Goal: Feedback & Contribution: Contribute content

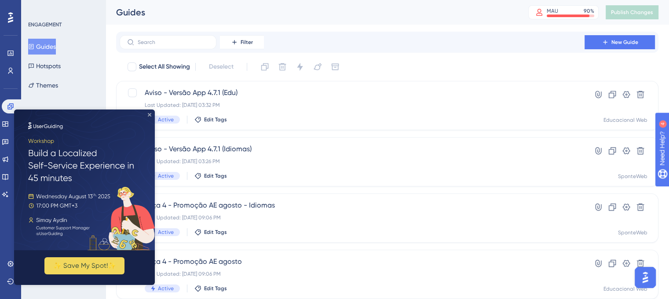
click at [149, 116] on icon "Close Preview" at bounding box center [150, 115] width 4 height 4
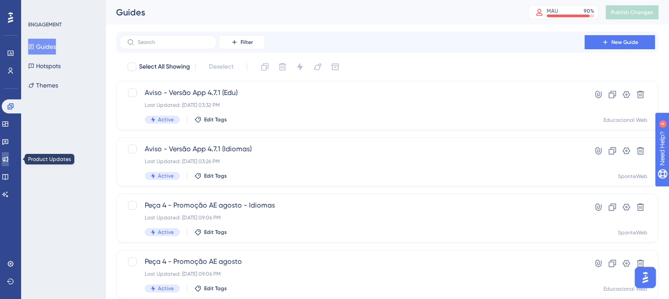
click at [9, 161] on icon at bounding box center [5, 159] width 7 height 7
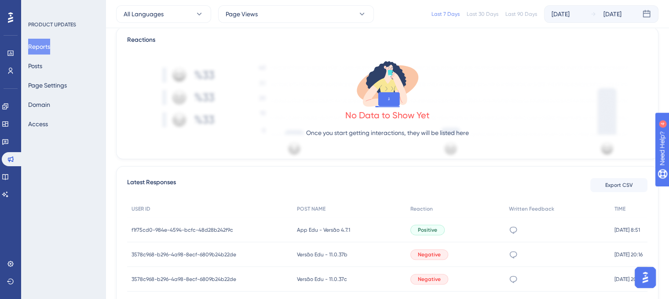
scroll to position [255, 0]
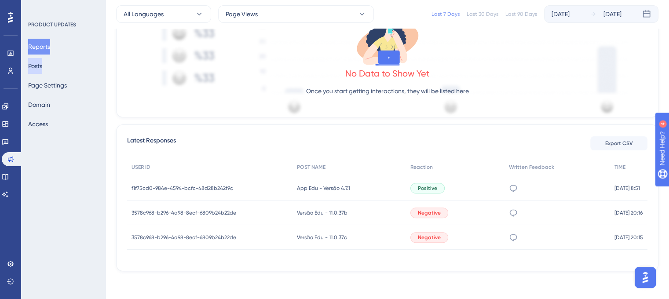
click at [32, 71] on button "Posts" at bounding box center [35, 66] width 14 height 16
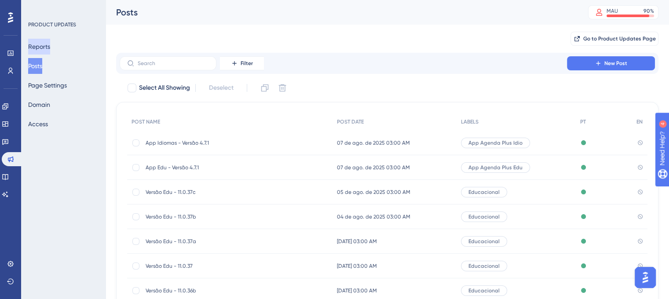
click at [47, 47] on button "Reports" at bounding box center [39, 47] width 22 height 16
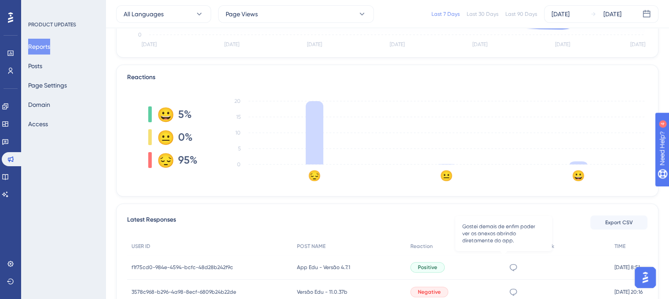
scroll to position [255, 0]
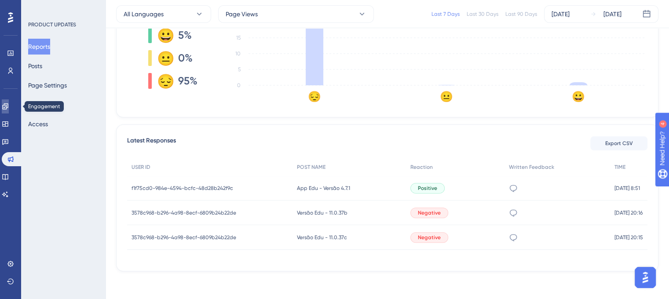
click at [6, 112] on link at bounding box center [5, 106] width 7 height 14
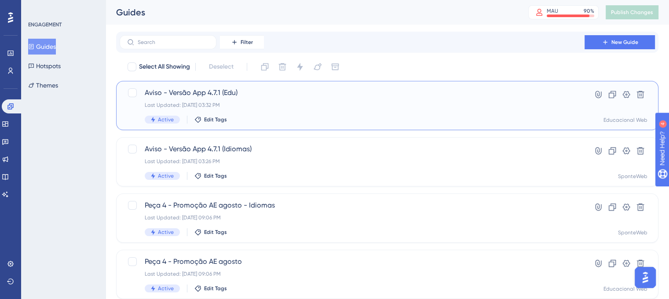
click at [228, 99] on div "Aviso - Versão App 4.7.1 (Edu) Last Updated: [DATE] 03:32 PM Active Edit Tags" at bounding box center [352, 105] width 415 height 36
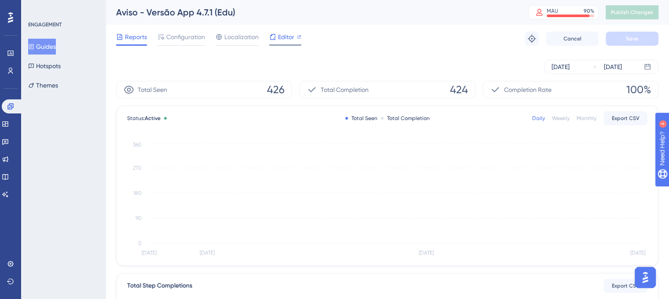
click at [285, 43] on div "Editor" at bounding box center [285, 39] width 32 height 14
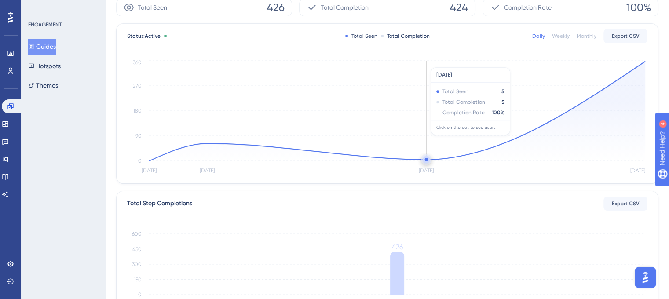
scroll to position [258, 0]
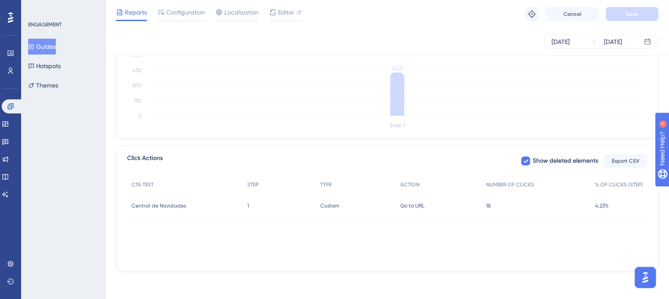
click at [608, 202] on span "4.23%" at bounding box center [602, 205] width 14 height 7
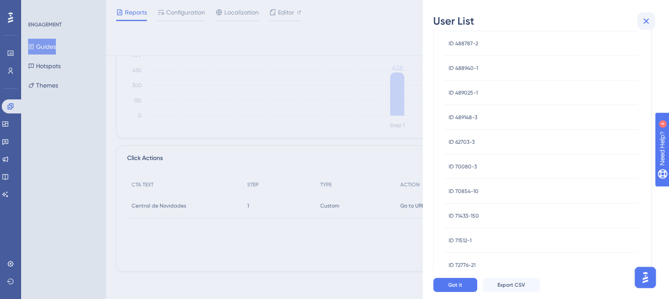
click at [648, 27] on button at bounding box center [646, 21] width 18 height 18
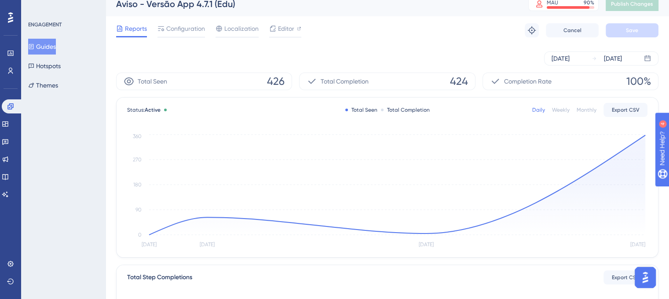
scroll to position [0, 0]
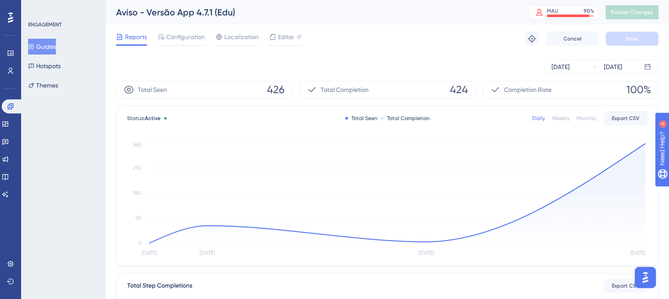
click at [440, 91] on div "Total Completion 424" at bounding box center [387, 90] width 176 height 18
click at [557, 95] on div "Completion Rate 100%" at bounding box center [570, 90] width 176 height 18
click at [281, 98] on div "Total Seen 426" at bounding box center [204, 90] width 176 height 18
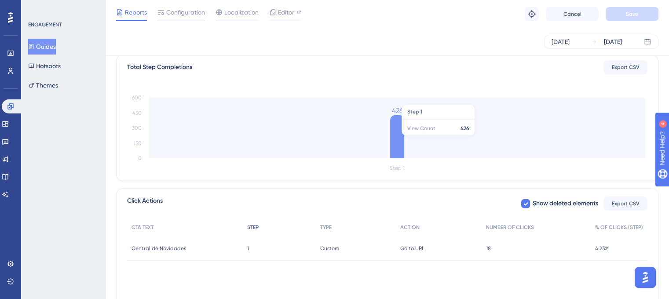
scroll to position [258, 0]
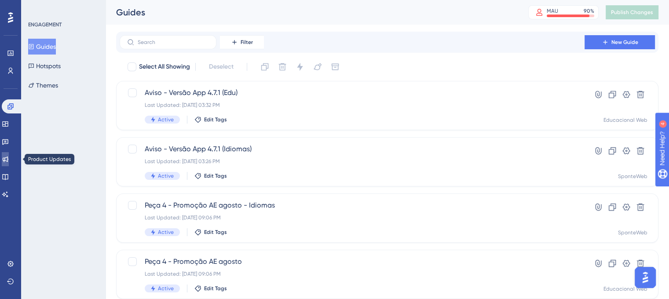
click at [9, 160] on icon at bounding box center [5, 159] width 7 height 7
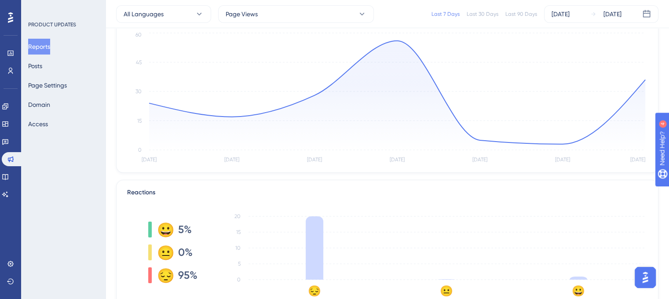
scroll to position [255, 0]
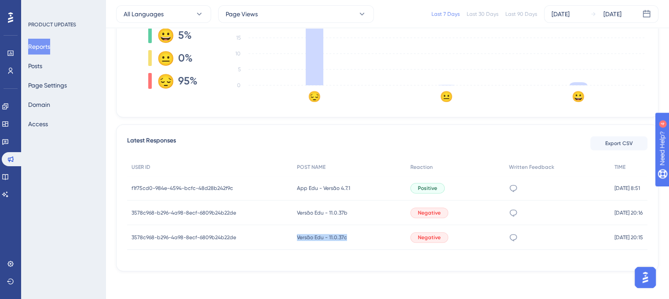
drag, startPoint x: 283, startPoint y: 241, endPoint x: 345, endPoint y: 241, distance: 62.4
click at [0, 0] on div "3578c968-b296-4a98-8ecf-6809b24b22de 3578c968-b296-4a98-8ecf-6809b24b22de Versã…" at bounding box center [0, 0] width 0 height 0
click at [492, 212] on div "Negative" at bounding box center [455, 212] width 98 height 25
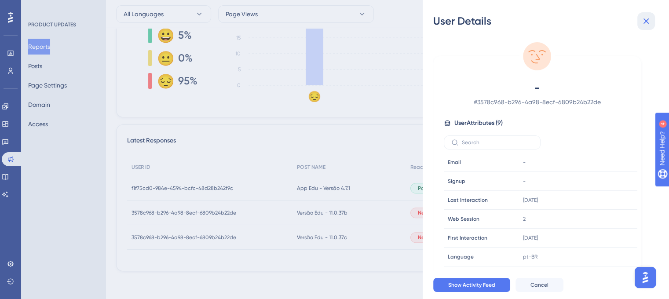
click at [648, 20] on icon at bounding box center [645, 21] width 11 height 11
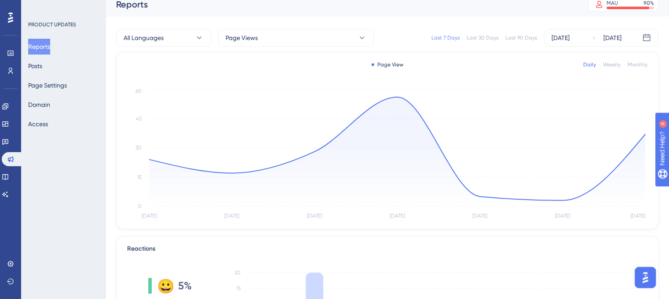
scroll to position [0, 0]
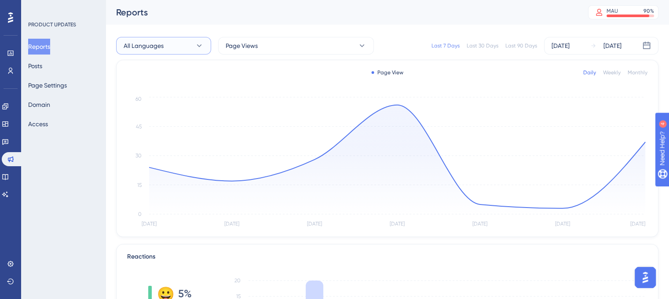
click at [200, 43] on icon at bounding box center [199, 45] width 9 height 9
click at [173, 89] on div "Portuguese Portuguese" at bounding box center [163, 90] width 69 height 18
click at [340, 44] on button "Page Views" at bounding box center [296, 46] width 156 height 18
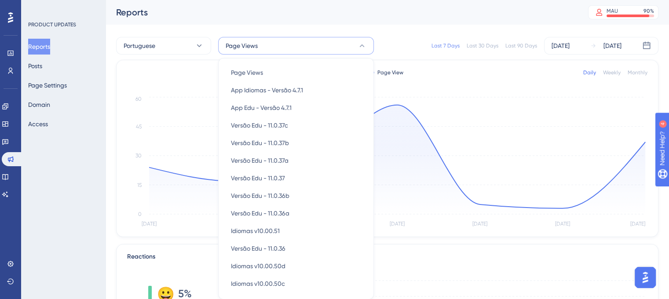
scroll to position [5, 0]
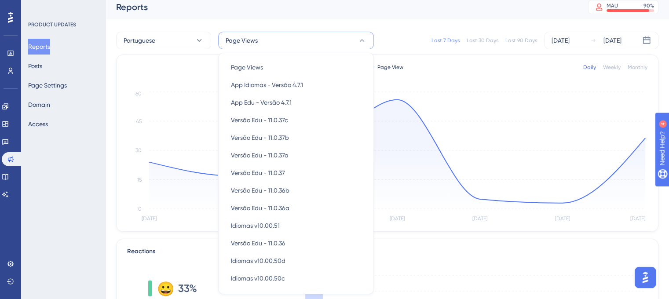
click at [343, 40] on button "Page Views" at bounding box center [296, 41] width 156 height 18
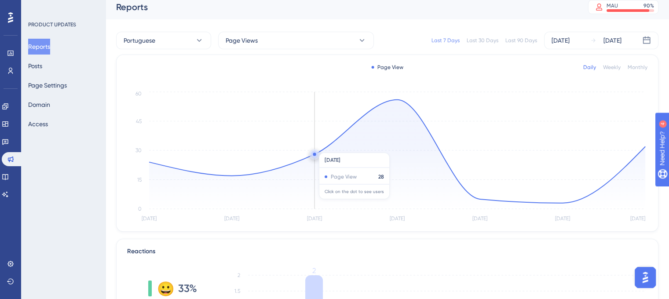
scroll to position [0, 0]
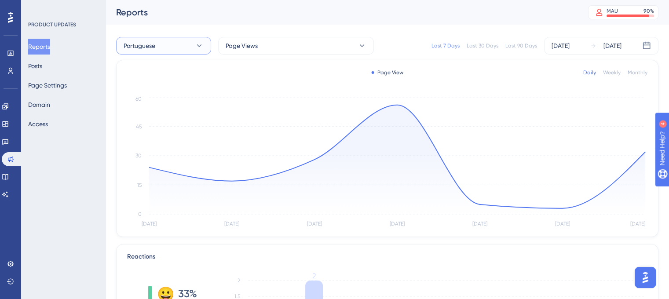
click at [200, 48] on icon at bounding box center [199, 45] width 9 height 9
click at [159, 104] on div "English English" at bounding box center [163, 108] width 69 height 18
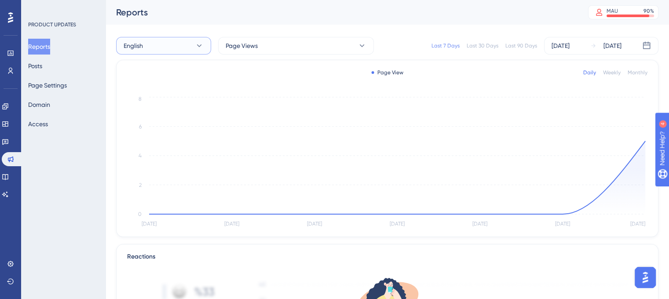
click at [167, 47] on button "English" at bounding box center [163, 46] width 95 height 18
click at [179, 72] on div "All Languages All Languages" at bounding box center [163, 73] width 69 height 18
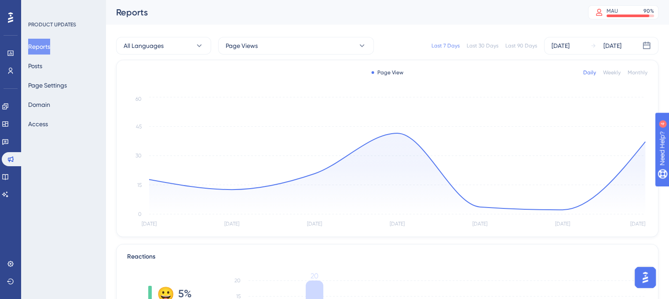
click at [474, 48] on div "Last 30 Days" at bounding box center [482, 45] width 32 height 7
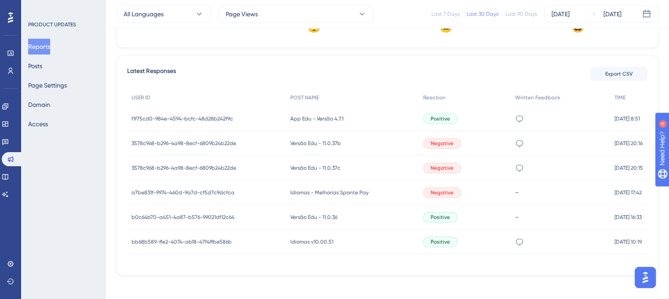
scroll to position [329, 0]
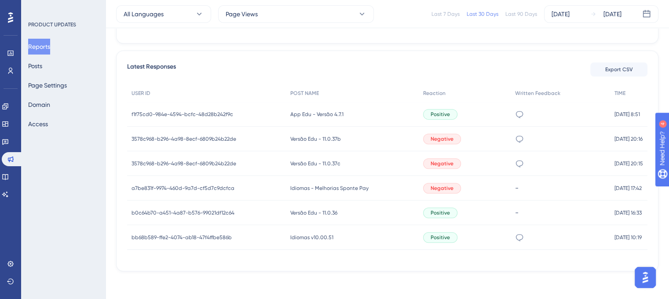
click at [524, 13] on div "Last 90 Days" at bounding box center [521, 14] width 32 height 7
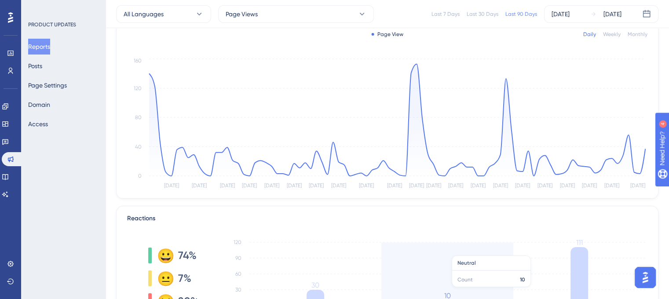
scroll to position [88, 0]
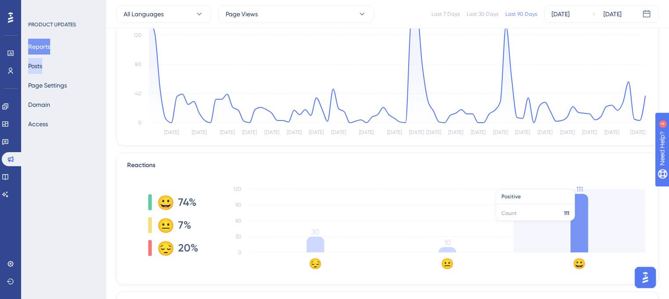
click at [40, 68] on button "Posts" at bounding box center [35, 66] width 14 height 16
click at [39, 67] on button "Posts" at bounding box center [35, 66] width 14 height 16
click at [42, 61] on button "Posts" at bounding box center [35, 66] width 14 height 16
click at [42, 69] on button "Posts" at bounding box center [35, 66] width 14 height 16
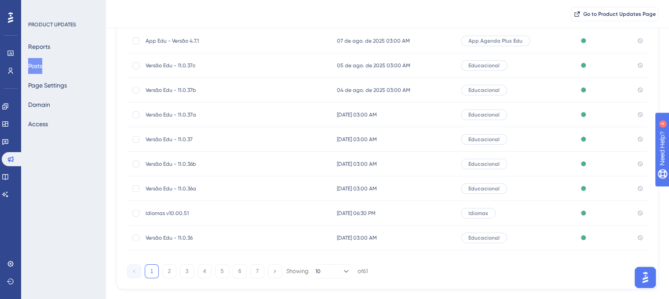
scroll to position [132, 0]
drag, startPoint x: 144, startPoint y: 210, endPoint x: 195, endPoint y: 215, distance: 51.2
click at [195, 215] on div "Idiomas v10.00.51 Idiomas v10.00.51" at bounding box center [229, 211] width 205 height 25
copy span "Idiomas v10.00.51"
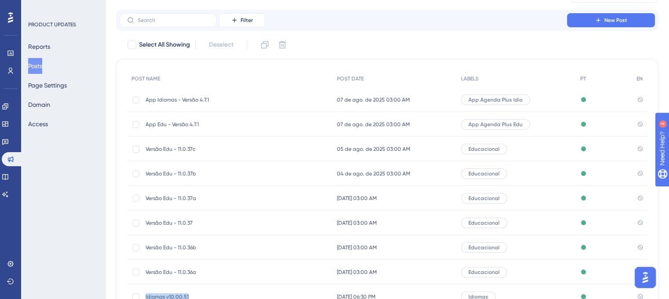
scroll to position [0, 0]
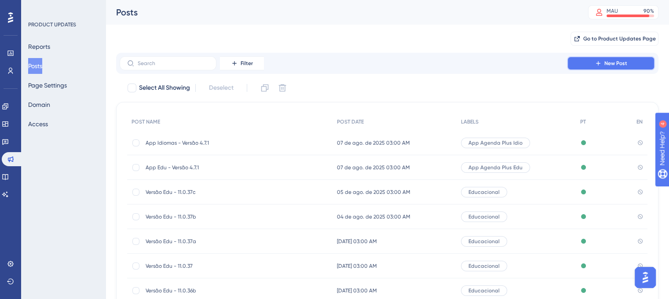
click at [617, 67] on button "New Post" at bounding box center [611, 63] width 88 height 14
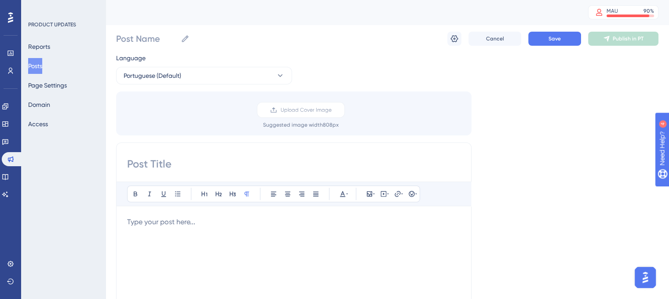
click at [195, 220] on p at bounding box center [293, 222] width 333 height 11
click at [135, 39] on input "Post Name" at bounding box center [146, 39] width 61 height 12
paste input "Idiomas v10.00.51"
type input "Idiomas v10.00.51a"
click at [164, 178] on div "Bold Italic Underline Bullet Point Heading 1 Heading 2 Heading 3 Normal Align L…" at bounding box center [293, 281] width 355 height 279
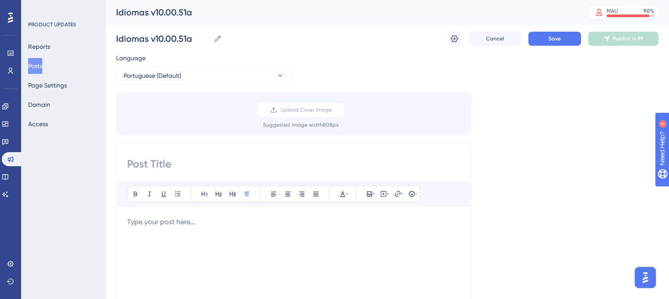
click at [171, 168] on input at bounding box center [293, 164] width 333 height 14
paste input "Idiomas v10.00.51"
type input "Idiomas v10.00.51a"
click at [262, 225] on p at bounding box center [293, 222] width 333 height 11
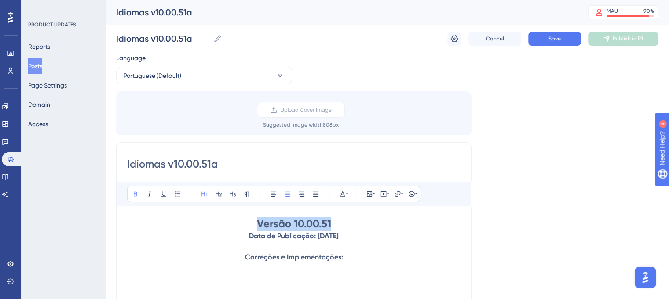
drag, startPoint x: 262, startPoint y: 223, endPoint x: 343, endPoint y: 220, distance: 80.9
click at [343, 220] on h1 "Versão 10.00.51" at bounding box center [293, 224] width 333 height 14
click at [360, 262] on p "Correções e Implementações:" at bounding box center [293, 257] width 333 height 11
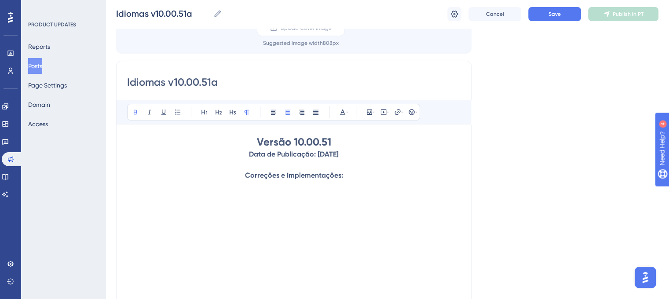
scroll to position [88, 0]
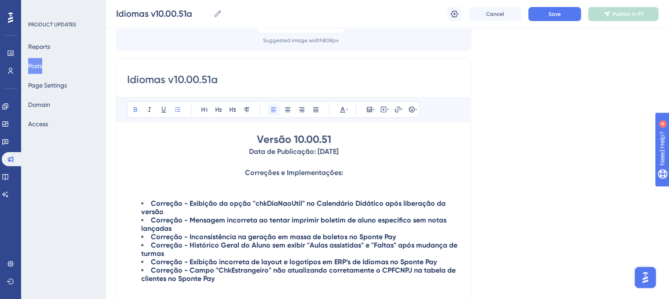
click at [270, 114] on button at bounding box center [273, 109] width 12 height 12
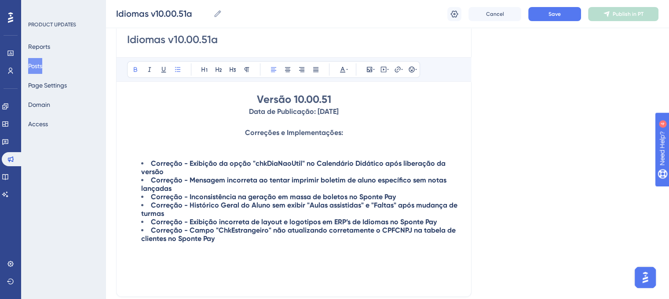
scroll to position [176, 0]
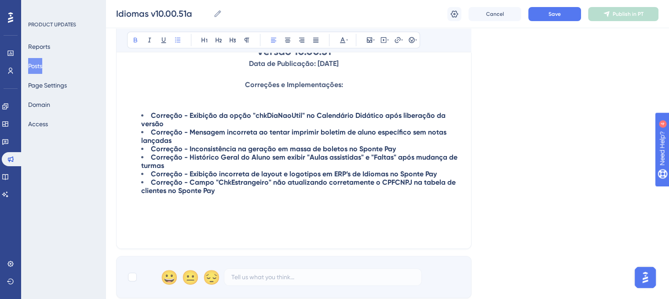
click at [392, 181] on strong "Correção - Campo "ChkEstrangeiro" não atualizando corretamente o CPFCNPJ na tab…" at bounding box center [299, 186] width 316 height 17
click at [164, 124] on li "Correção - Exibição da opção "chkDiaNaoUtil" no Calendário Didático após libera…" at bounding box center [300, 119] width 319 height 17
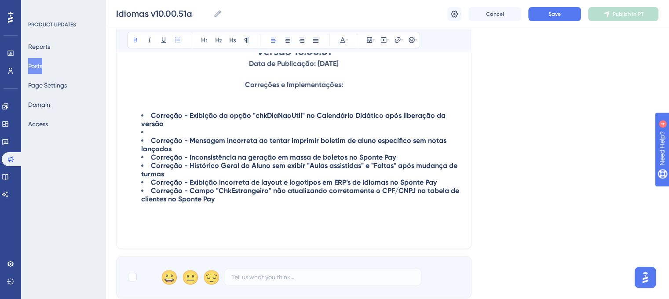
click at [183, 146] on li "Correção - Mensagem incorreta ao tentar imprimir boletim de aluno específico se…" at bounding box center [300, 144] width 319 height 17
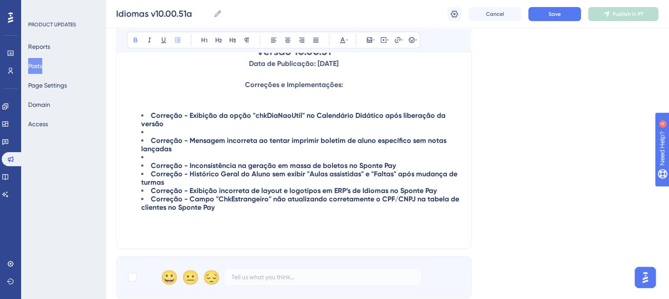
click at [410, 165] on li "Correção - Inconsistência na geração em massa de boletos no Sponte Pay" at bounding box center [300, 165] width 319 height 8
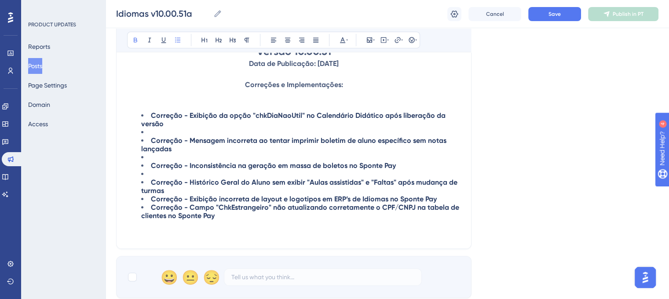
click at [203, 192] on li "Correção - Histórico Geral do Aluno sem exibir "Aulas assistidas" e "Faltas" ap…" at bounding box center [300, 186] width 319 height 17
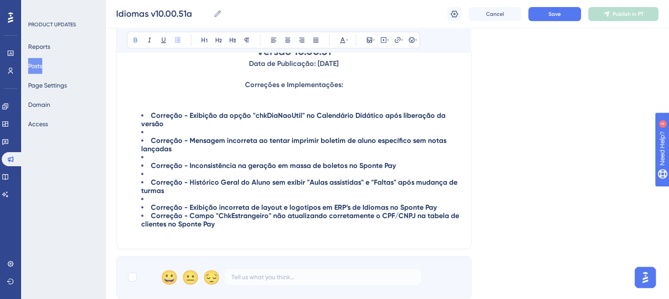
click at [441, 205] on li "Correção - Exibição incorreta de layout e logotipos em ERP’s de Idiomas no Spon…" at bounding box center [300, 207] width 319 height 8
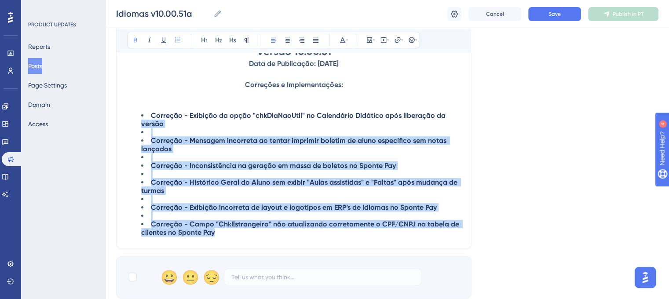
drag, startPoint x: 219, startPoint y: 231, endPoint x: 139, endPoint y: 120, distance: 136.6
click at [132, 128] on ul "Correção - Exibição da opção "chkDiaNaoUtil" no Calendário Didático após libera…" at bounding box center [293, 173] width 333 height 125
click at [172, 40] on button at bounding box center [177, 40] width 12 height 12
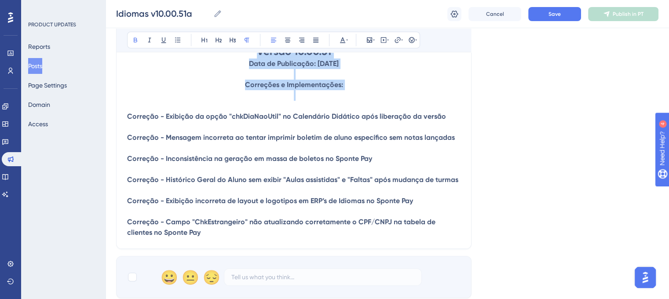
click at [250, 168] on p at bounding box center [293, 169] width 333 height 11
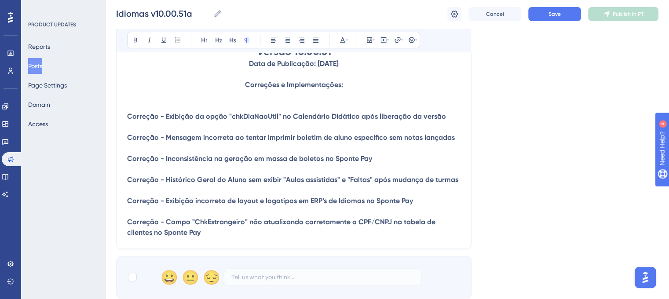
click at [130, 115] on strong "Correção - Exibição da opção "chkDiaNaoUtil" no Calendário Didático após libera…" at bounding box center [286, 116] width 319 height 8
click at [128, 116] on strong "Correção - Exibição da opção "chkDiaNaoUtil" no Calendário Didático após libera…" at bounding box center [286, 116] width 319 height 8
click at [420, 102] on p at bounding box center [293, 106] width 333 height 11
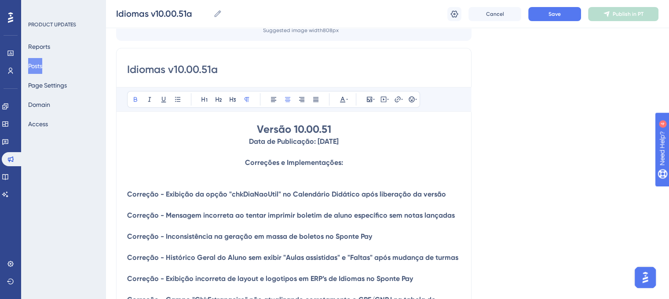
scroll to position [88, 0]
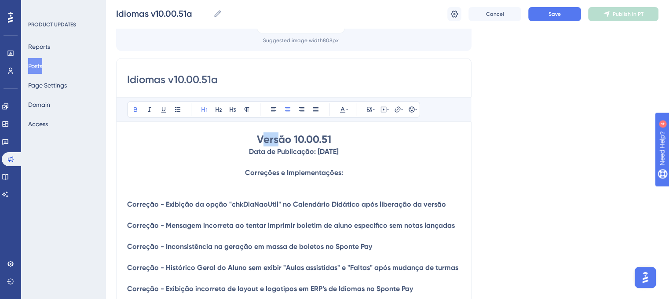
drag, startPoint x: 260, startPoint y: 137, endPoint x: 275, endPoint y: 137, distance: 15.4
click at [275, 137] on strong "Versão 10.00.51" at bounding box center [294, 139] width 74 height 13
click at [264, 138] on strong "Versão 10.00.51" at bounding box center [294, 139] width 74 height 13
drag, startPoint x: 257, startPoint y: 140, endPoint x: 341, endPoint y: 145, distance: 83.7
click at [341, 145] on h1 "Versão 10.00.51" at bounding box center [293, 139] width 333 height 14
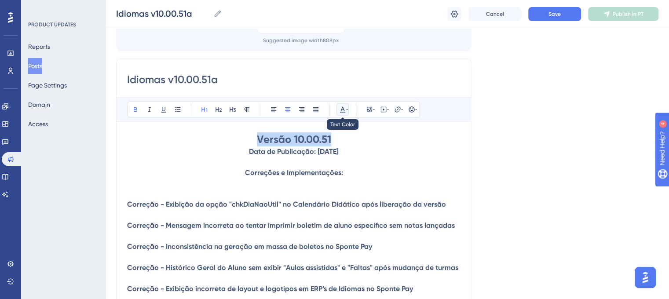
click at [344, 112] on icon at bounding box center [342, 109] width 7 height 7
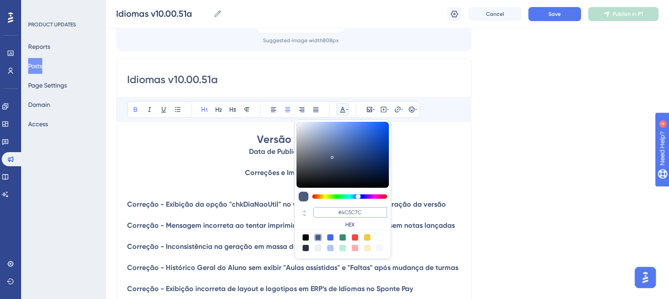
drag, startPoint x: 376, startPoint y: 213, endPoint x: 322, endPoint y: 213, distance: 54.1
click at [322, 213] on input "#4C5C7C" at bounding box center [350, 212] width 74 height 11
paste input "270049"
type input "#270049"
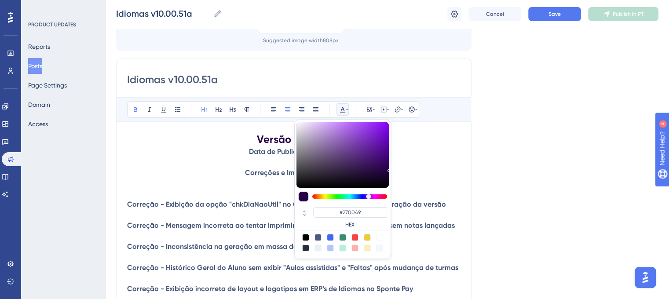
click at [424, 187] on p at bounding box center [293, 183] width 333 height 11
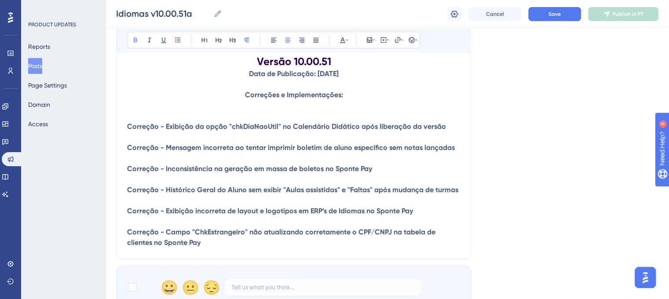
scroll to position [176, 0]
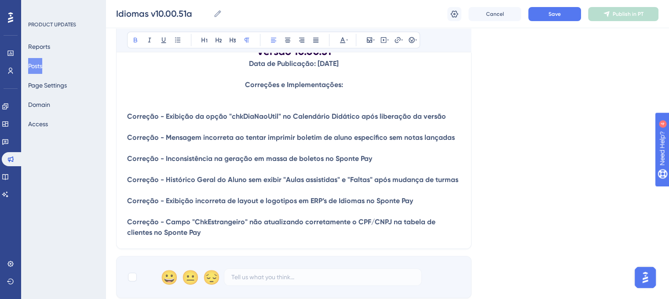
drag, startPoint x: 130, startPoint y: 116, endPoint x: 134, endPoint y: 120, distance: 5.9
click at [134, 120] on strong "Correção - Exibição da opção "chkDiaNaoUtil" no Calendário Didático após libera…" at bounding box center [286, 116] width 319 height 8
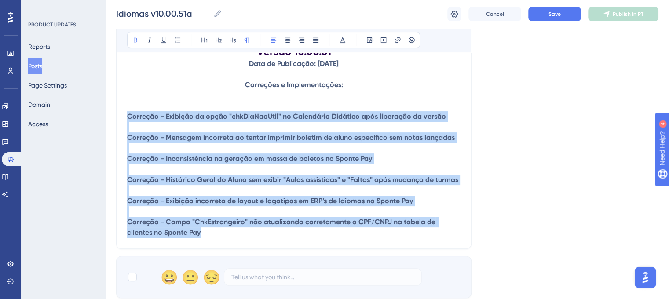
drag, startPoint x: 128, startPoint y: 117, endPoint x: 182, endPoint y: 232, distance: 126.8
click at [182, 232] on div "Versão 10.00.51 Data de Publicação: [DATE] Correções e Implementações: Correção…" at bounding box center [293, 140] width 333 height 193
click at [338, 40] on button at bounding box center [342, 40] width 12 height 12
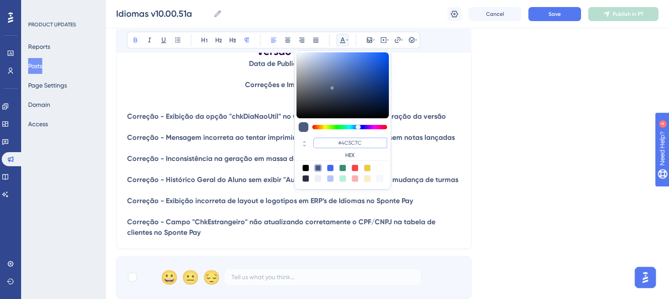
drag, startPoint x: 360, startPoint y: 143, endPoint x: 324, endPoint y: 144, distance: 36.0
click at [324, 144] on input "#4C5C7C" at bounding box center [350, 143] width 74 height 11
paste input "6200A8"
type input "#6200A8"
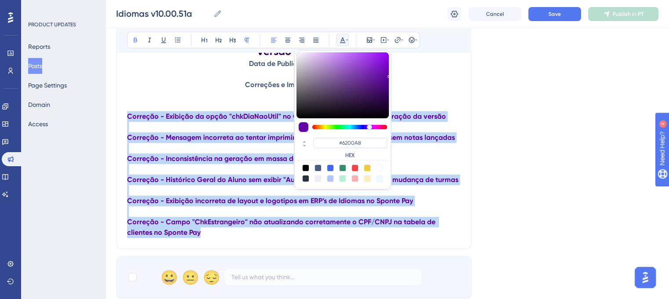
click at [411, 153] on p at bounding box center [293, 148] width 333 height 11
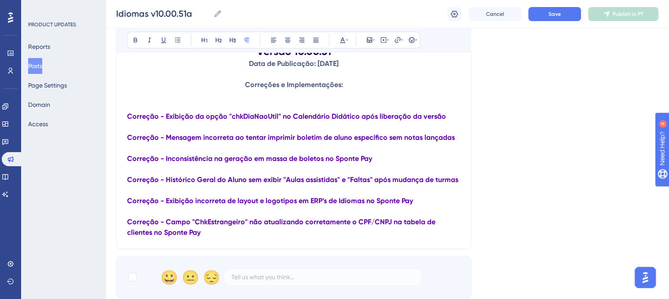
click at [128, 114] on strong "Correção - Exibição da opção "chkDiaNaoUtil" no Calendário Didático após libera…" at bounding box center [286, 116] width 319 height 8
click at [414, 40] on icon at bounding box center [411, 40] width 6 height 6
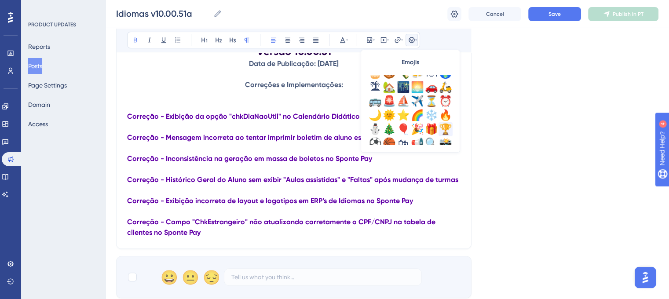
scroll to position [264, 0]
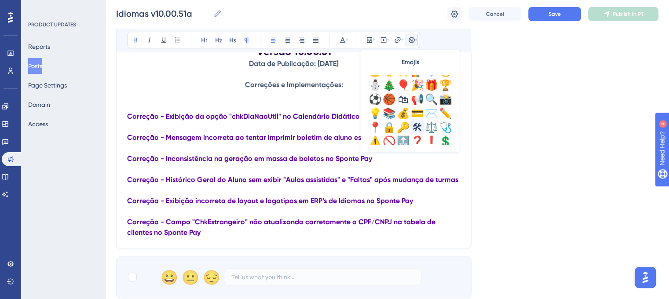
click at [416, 131] on div "🛠" at bounding box center [417, 127] width 14 height 14
click at [132, 117] on span "🛠" at bounding box center [130, 116] width 7 height 8
copy span "🛠"
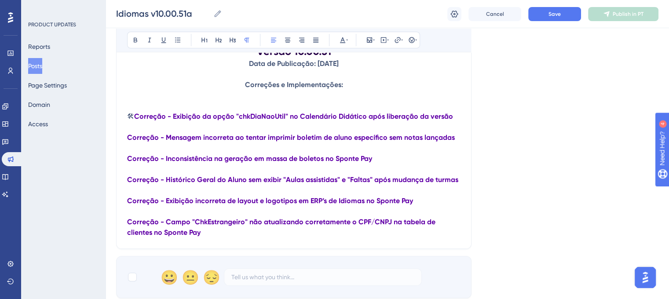
click at [129, 138] on strong "Correção - Mensagem incorreta ao tentar imprimir boletim de aluno específico se…" at bounding box center [290, 137] width 327 height 8
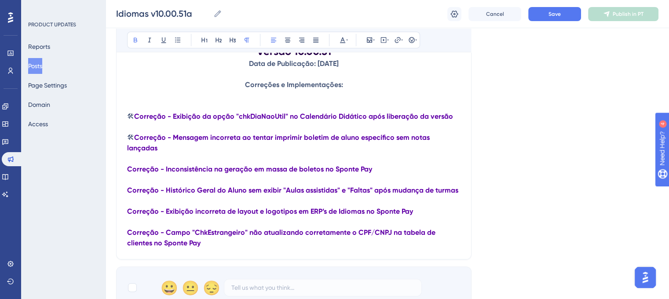
click at [129, 165] on strong "Correção - Inconsistência na geração em massa de boletos no Sponte Pay" at bounding box center [249, 169] width 245 height 8
click at [128, 186] on strong "Correção - Histórico Geral do Aluno sem exibir "Aulas assistidas" e "Faltas" ap…" at bounding box center [292, 190] width 331 height 8
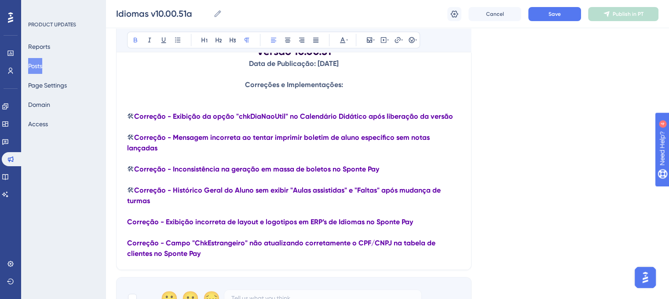
click at [126, 215] on div "Idiomas v10.00.51a Bold Italic Underline Bullet Point Heading 1 Heading 2 Headi…" at bounding box center [293, 120] width 355 height 300
click at [127, 218] on strong "Correção - Exibição incorreta de layout e logotipos em ERP’s de Idiomas no Spon…" at bounding box center [270, 222] width 286 height 8
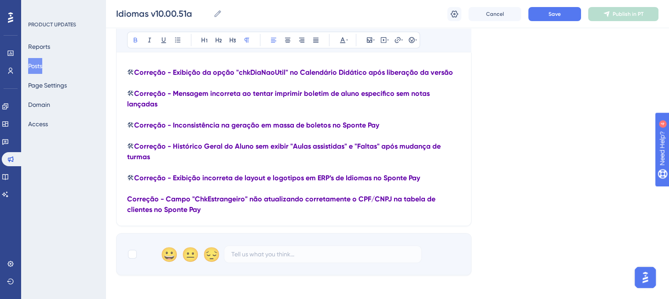
click at [128, 195] on strong "Correção - Campo "ChkEstrangeiro" não atualizando corretamente o CPF/CNPJ na ta…" at bounding box center [282, 204] width 310 height 19
click at [129, 250] on div at bounding box center [132, 254] width 9 height 9
checkbox input "true"
click at [136, 195] on strong "Correção - Campo "ChkEstrangeiro" não atualizando corretamente o CPF/CNPJ na ta…" at bounding box center [285, 204] width 317 height 19
click at [530, 173] on div "Language Portuguese (Default) Upload Cover Image Suggested image width 808 px I…" at bounding box center [387, 55] width 542 height 439
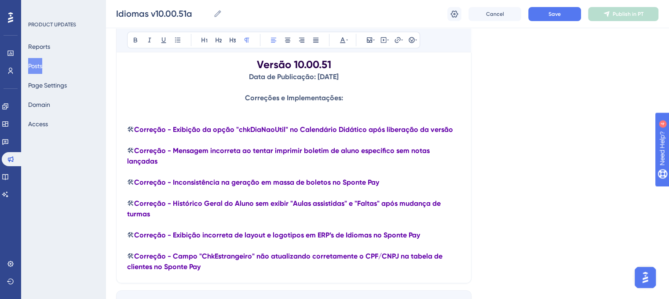
scroll to position [118, 0]
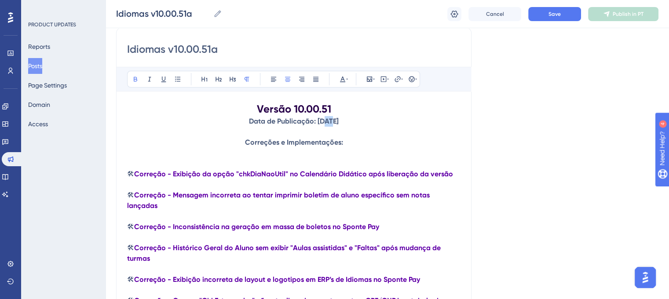
click at [315, 122] on strong "Data de Publicação: [DATE]" at bounding box center [294, 121] width 90 height 8
click at [424, 122] on p "Data de Publicação: [DATE]" at bounding box center [293, 121] width 333 height 11
click at [342, 107] on h1 "Versão 10.00.51" at bounding box center [293, 109] width 333 height 14
click at [504, 147] on div "Language Portuguese (Default) Upload Cover Image Suggested image width 808 px I…" at bounding box center [387, 157] width 542 height 439
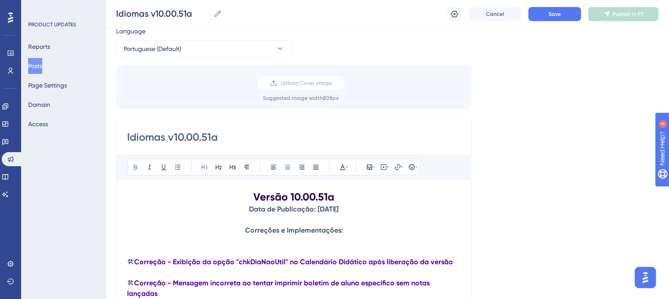
scroll to position [0, 0]
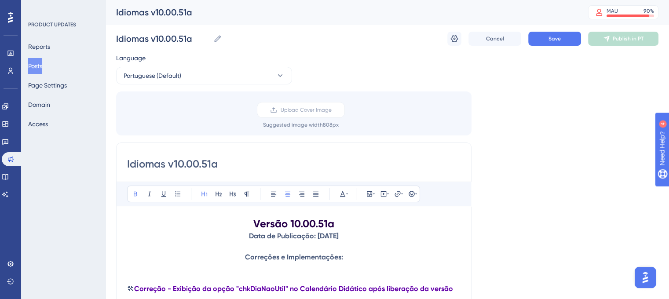
click at [454, 47] on div "Idiomas v10.00.51a Idiomas v10.00.51a Cancel Save Publish in PT" at bounding box center [387, 39] width 542 height 28
click at [455, 43] on button at bounding box center [454, 39] width 14 height 14
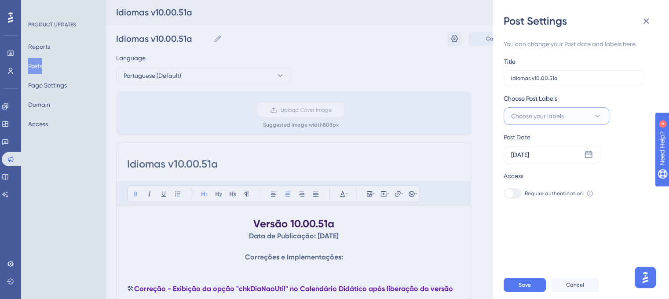
click at [592, 116] on button "Choose your labels" at bounding box center [555, 116] width 105 height 18
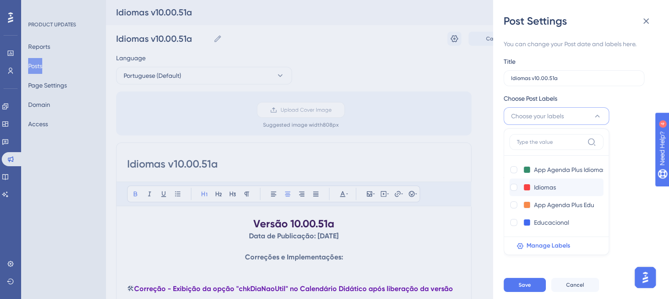
click at [515, 191] on div at bounding box center [513, 187] width 9 height 9
checkbox input "true"
click at [628, 191] on div "Require authentication To change this setting you should manage your access pre…" at bounding box center [577, 193] width 148 height 11
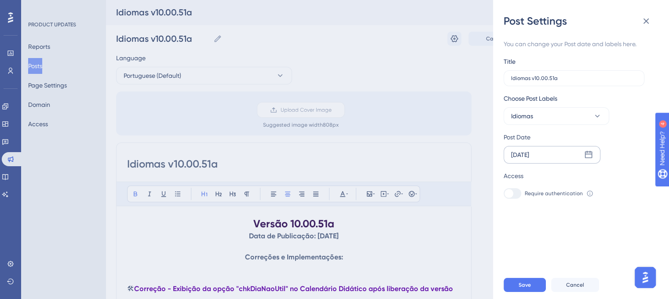
click at [587, 157] on icon at bounding box center [588, 154] width 9 height 9
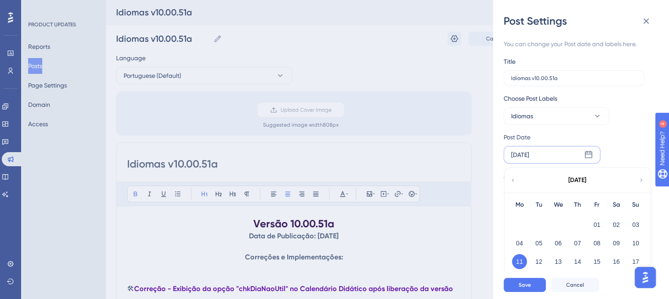
click at [514, 180] on icon at bounding box center [512, 180] width 6 height 8
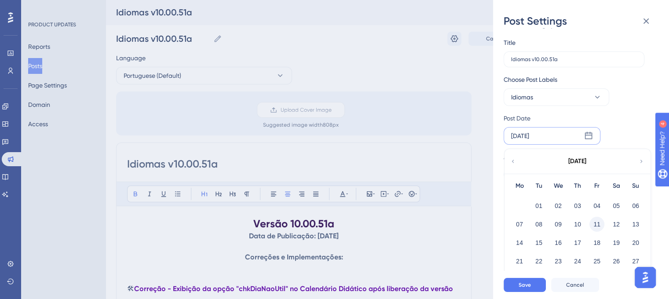
scroll to position [36, 0]
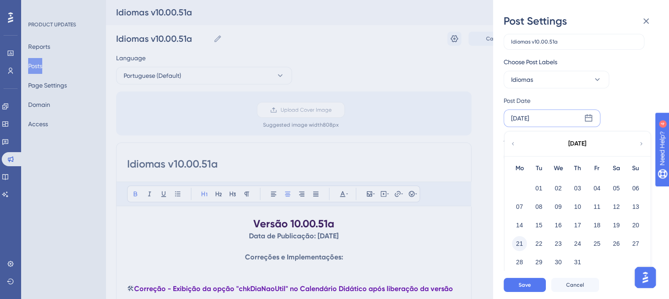
click at [517, 246] on button "21" at bounding box center [519, 243] width 15 height 15
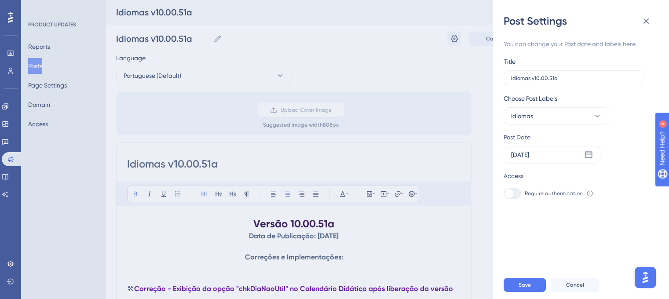
click at [532, 234] on div "You can change your Post date and labels here. Title Idiomas v10.00.51a Choose …" at bounding box center [584, 149] width 162 height 243
click at [527, 288] on span "Save" at bounding box center [524, 284] width 12 height 7
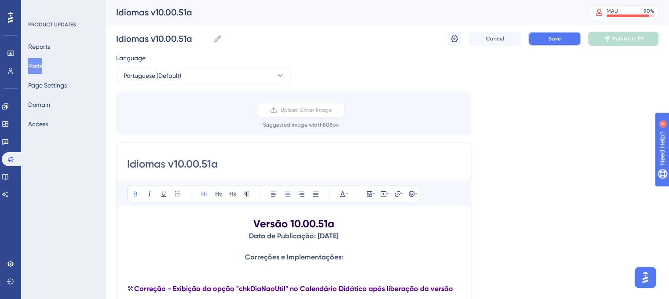
click at [556, 40] on span "Save" at bounding box center [554, 38] width 12 height 7
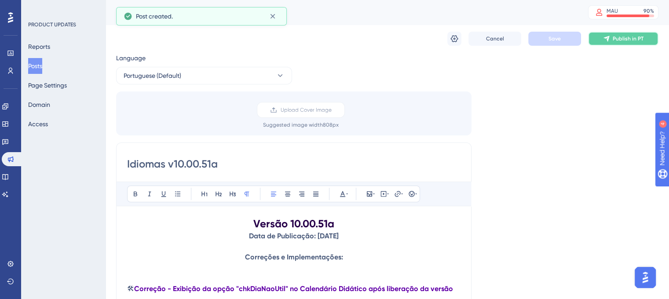
click at [614, 42] on button "Publish in PT" at bounding box center [623, 39] width 70 height 14
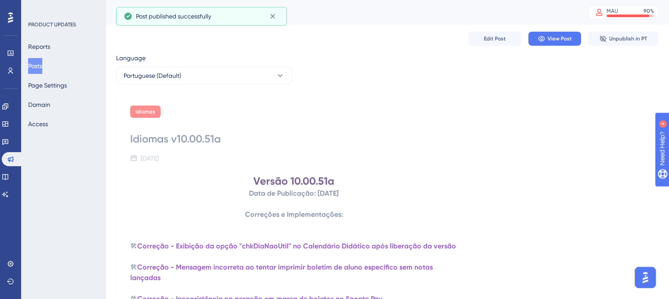
click at [42, 69] on button "Posts" at bounding box center [35, 66] width 14 height 16
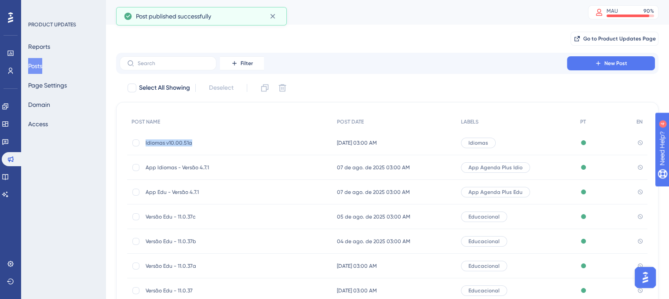
drag, startPoint x: 145, startPoint y: 146, endPoint x: 200, endPoint y: 146, distance: 54.9
click at [200, 146] on div "Idiomas v10.00.51a Idiomas v10.00.51a" at bounding box center [229, 143] width 205 height 25
copy span "Idiomas v10.00.51a"
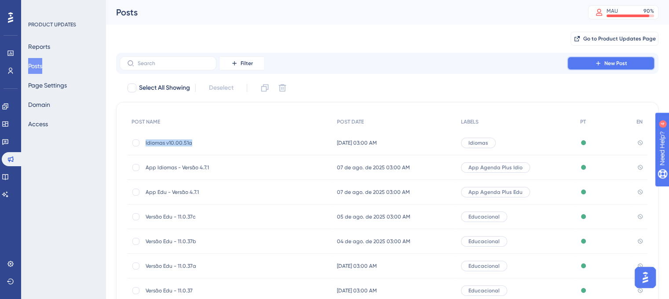
click at [621, 65] on span "New Post" at bounding box center [615, 63] width 23 height 7
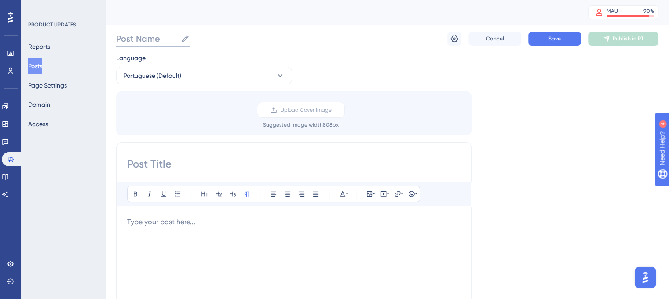
click at [145, 40] on input "Post Name" at bounding box center [146, 39] width 61 height 12
paste input "Idiomas v10.00.51a"
type input "Idiomas v10.00.51a"
click at [568, 44] on button "Save" at bounding box center [554, 39] width 53 height 14
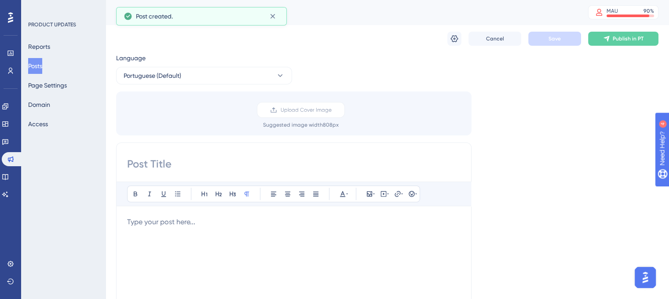
click at [42, 67] on button "Posts" at bounding box center [35, 66] width 14 height 16
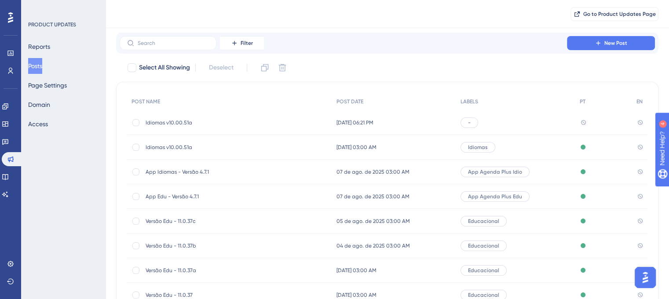
scroll to position [44, 0]
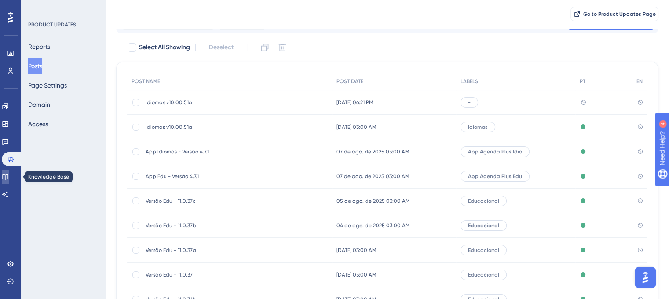
click at [7, 179] on icon at bounding box center [5, 177] width 6 height 6
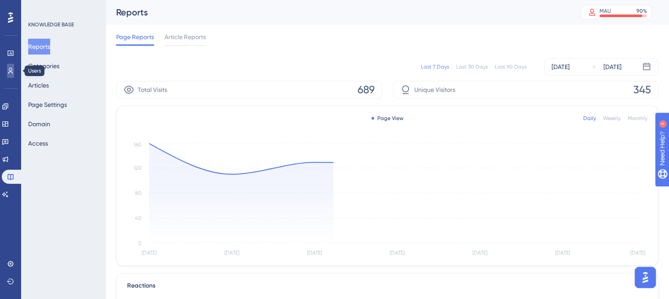
click at [8, 73] on icon at bounding box center [10, 71] width 5 height 6
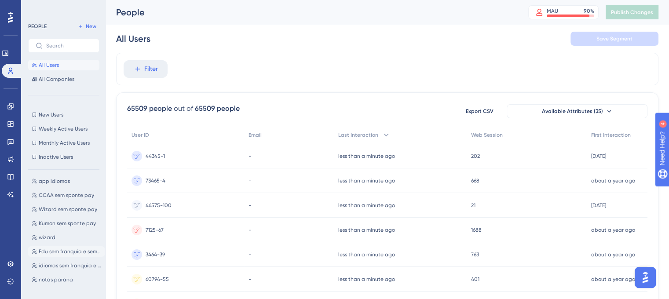
scroll to position [132, 0]
drag, startPoint x: 55, startPoint y: 267, endPoint x: 62, endPoint y: 269, distance: 7.2
click at [55, 267] on span "notas parana" at bounding box center [56, 264] width 34 height 7
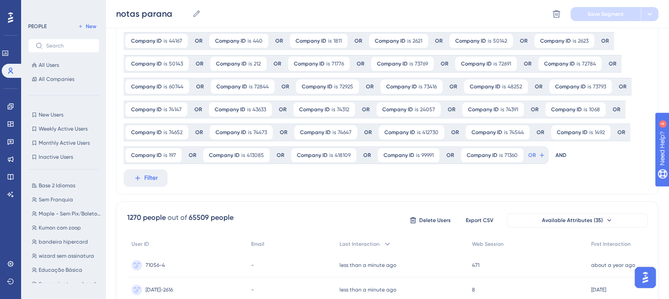
scroll to position [264, 0]
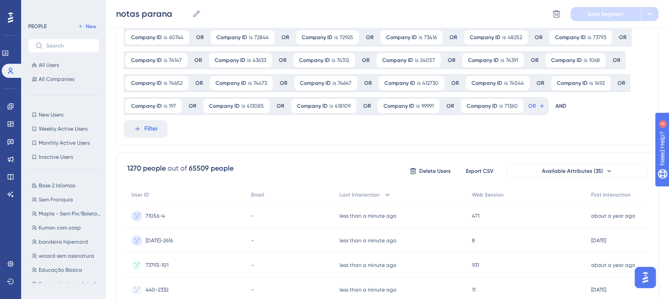
click at [141, 133] on button "Filter" at bounding box center [146, 129] width 44 height 18
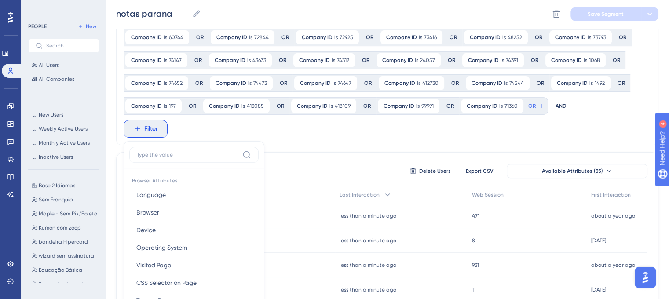
scroll to position [343, 0]
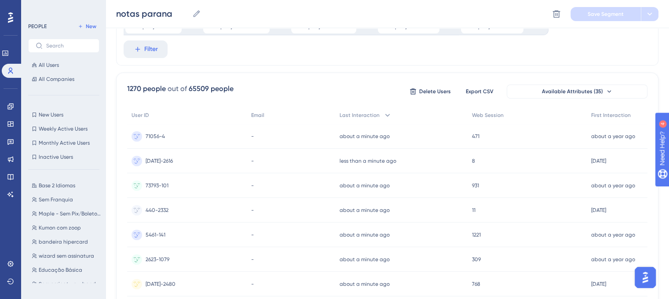
scroll to position [211, 0]
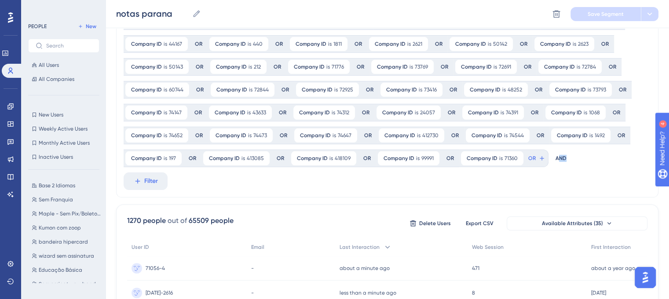
drag, startPoint x: 557, startPoint y: 158, endPoint x: 571, endPoint y: 156, distance: 14.2
click at [571, 156] on div "Company ID is 116 116 Remove OR Company ID is 375 375 Remove OR Company ID is 1…" at bounding box center [384, 9] width 520 height 315
click at [594, 164] on div "Company ID is 116 116 Remove OR Company ID is 375 375 Remove OR Company ID is 1…" at bounding box center [384, 9] width 520 height 315
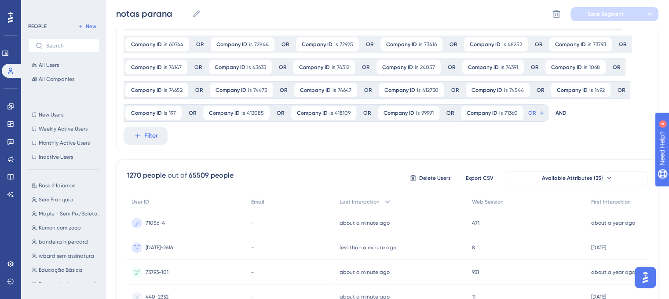
scroll to position [308, 0]
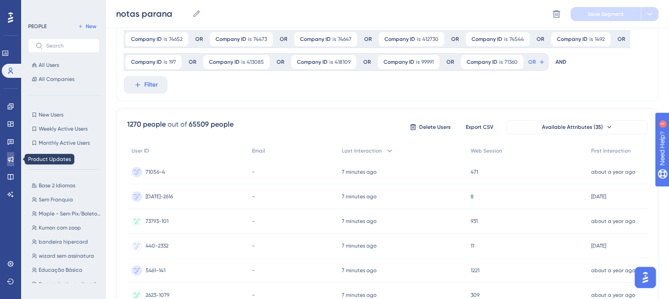
click at [10, 158] on icon at bounding box center [11, 159] width 6 height 6
click at [13, 158] on icon at bounding box center [10, 159] width 7 height 7
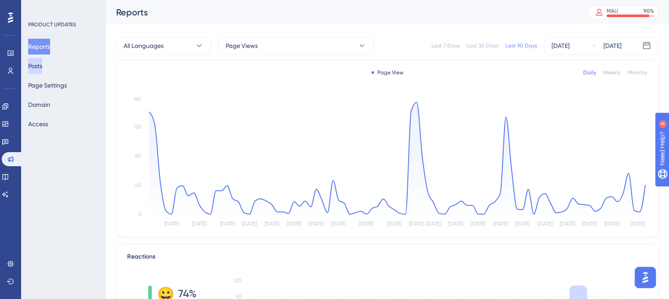
click at [42, 67] on button "Posts" at bounding box center [35, 66] width 14 height 16
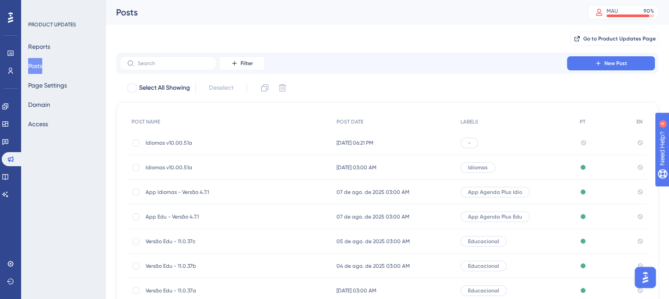
click at [275, 146] on div "Idiomas v10.00.51a Idiomas v10.00.51a" at bounding box center [215, 143] width 141 height 25
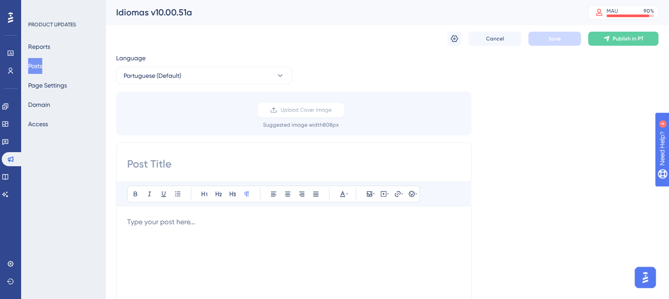
click at [184, 217] on p at bounding box center [293, 222] width 333 height 11
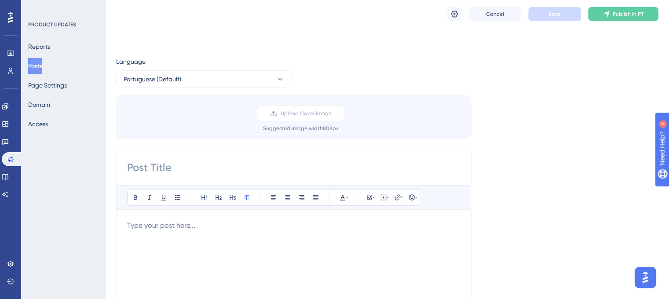
scroll to position [88, 0]
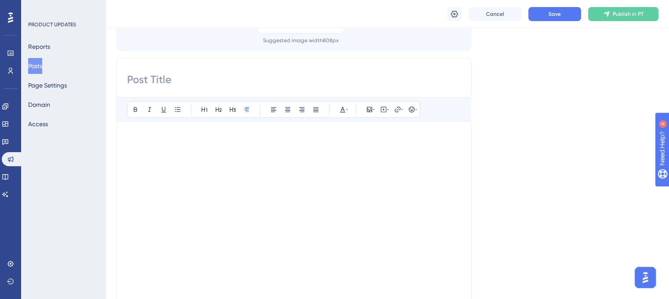
click at [131, 203] on p at bounding box center [293, 201] width 333 height 11
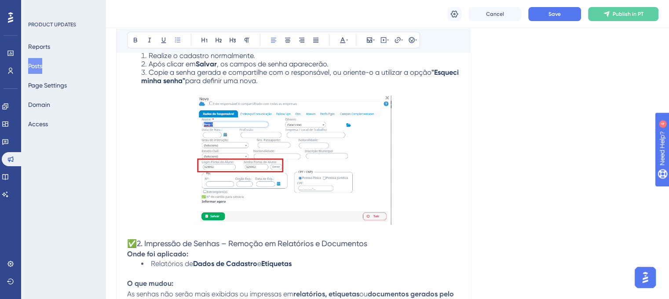
scroll to position [384, 0]
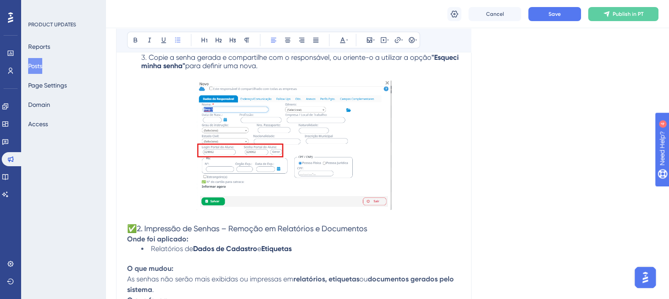
click at [302, 169] on img at bounding box center [293, 144] width 195 height 129
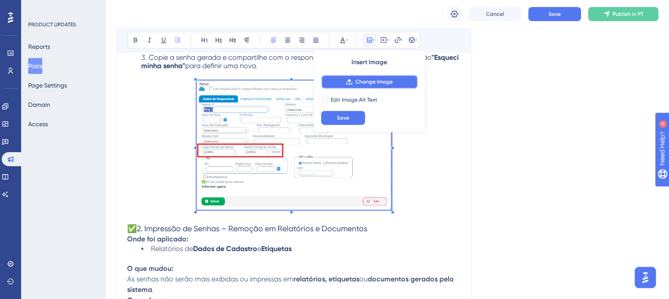
click at [356, 83] on span "Change Image" at bounding box center [373, 81] width 37 height 7
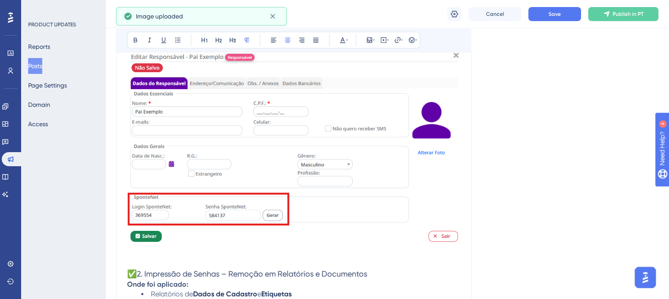
scroll to position [428, 0]
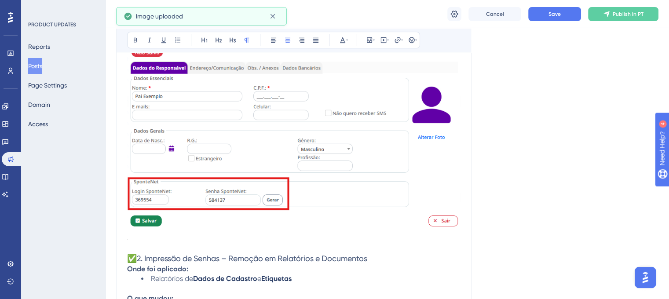
click at [412, 207] on img at bounding box center [293, 137] width 333 height 203
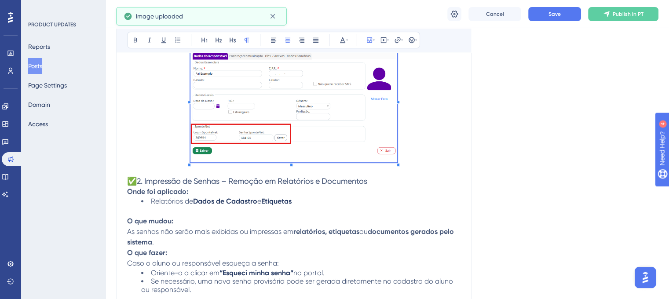
click at [335, 109] on span at bounding box center [293, 100] width 207 height 129
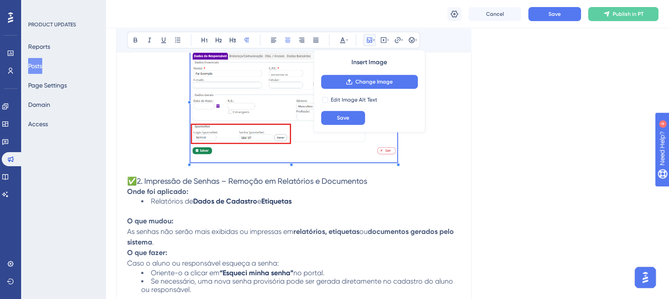
click at [529, 138] on div "Language Portuguese (Default) Upload Cover Image Suggested image width 808 px B…" at bounding box center [387, 120] width 542 height 984
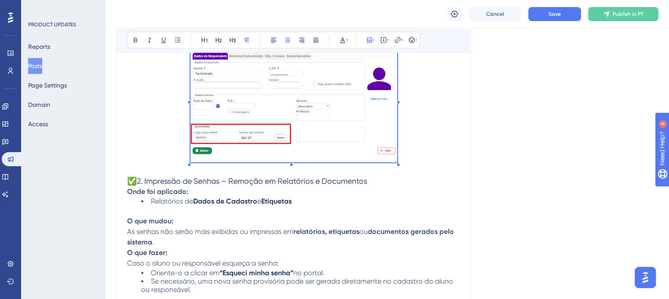
click at [540, 145] on div "Language Portuguese (Default) Upload Cover Image Suggested image width 808 px B…" at bounding box center [387, 120] width 542 height 984
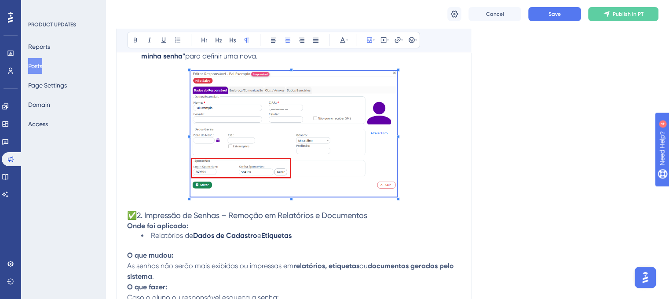
scroll to position [384, 0]
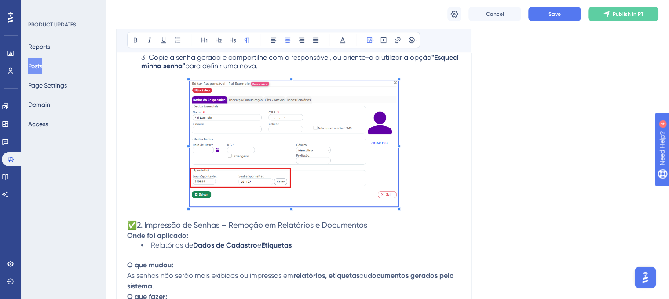
click at [397, 223] on div "🔥 Melhorias na Gestão e Segurança de Senhas no Sponte Com o objetivo de aumenta…" at bounding box center [293, 216] width 333 height 760
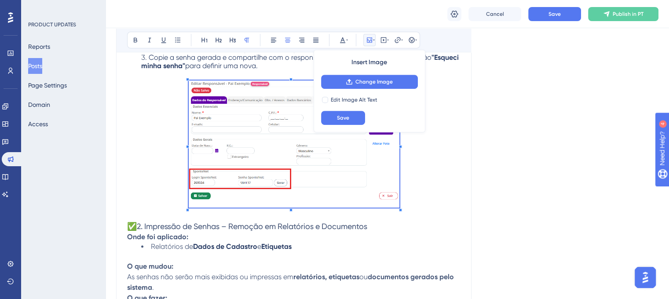
click at [400, 217] on div "🔥 Melhorias na Gestão e Segurança de Senhas no Sponte Com o objetivo de aumenta…" at bounding box center [293, 216] width 333 height 761
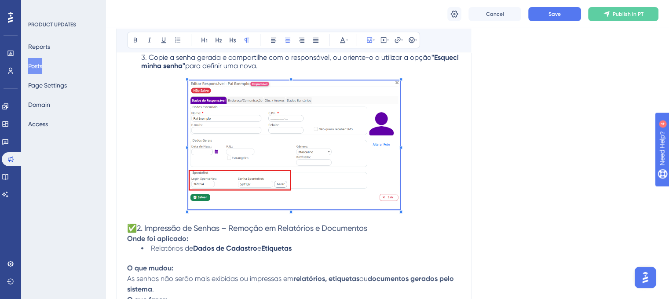
click at [513, 185] on div "Language Portuguese (Default) Upload Cover Image Suggested image width 808 px B…" at bounding box center [387, 165] width 542 height 987
click at [491, 160] on div "Language Portuguese (Default) Upload Cover Image Suggested image width 808 px B…" at bounding box center [387, 165] width 542 height 987
click at [443, 144] on p at bounding box center [293, 146] width 333 height 132
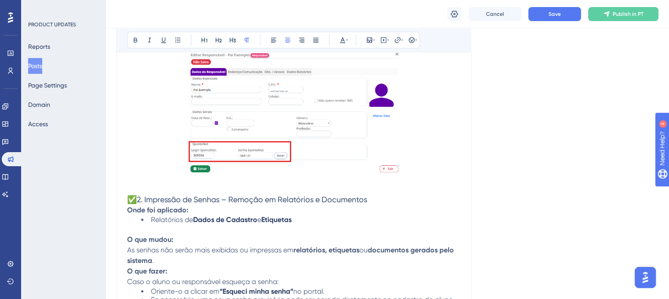
scroll to position [428, 0]
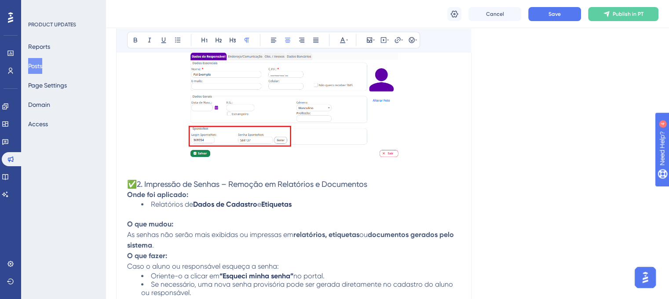
click at [305, 206] on li "Relatórios de Dados de Cadastro e Etiquetas" at bounding box center [300, 204] width 319 height 8
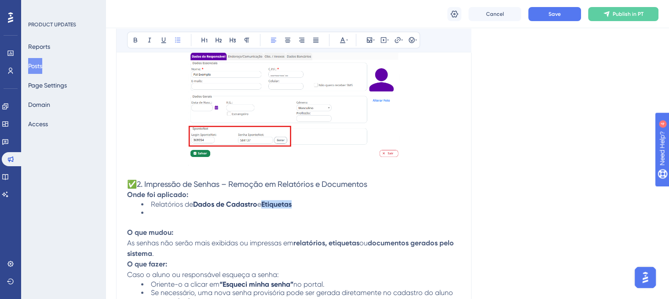
drag, startPoint x: 260, startPoint y: 207, endPoint x: 321, endPoint y: 207, distance: 61.1
click at [321, 207] on li "Relatórios de Dados de Cadastro e Etiquetas" at bounding box center [300, 204] width 319 height 8
click at [179, 212] on li at bounding box center [300, 212] width 319 height 8
click at [247, 209] on span "Menu "Geração de cobranças;" at bounding box center [200, 212] width 99 height 8
drag, startPoint x: 171, startPoint y: 215, endPoint x: 248, endPoint y: 213, distance: 77.0
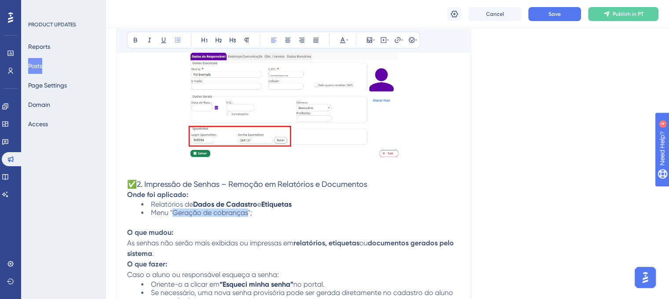
click at [248, 213] on span "Menu "Geração de cobranças";" at bounding box center [201, 212] width 101 height 8
click at [134, 44] on button at bounding box center [135, 40] width 12 height 12
click at [557, 196] on div "Language Portuguese (Default) Upload Cover Image Suggested image width 808 px B…" at bounding box center [387, 126] width 542 height 996
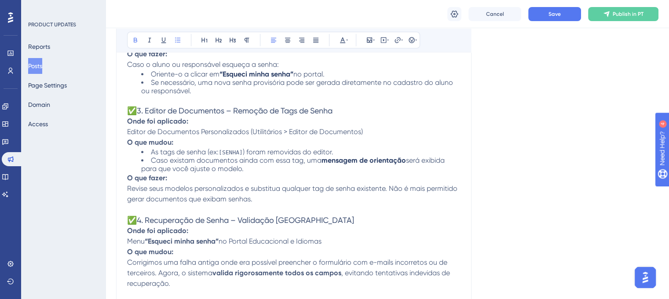
scroll to position [648, 0]
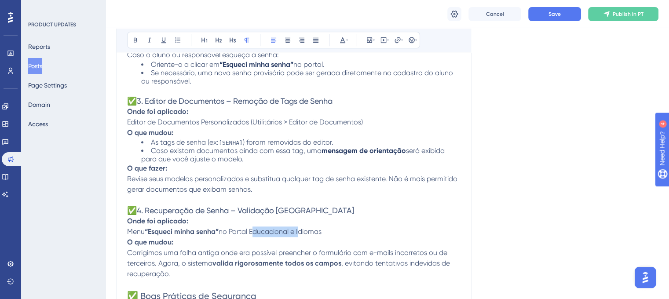
drag, startPoint x: 255, startPoint y: 235, endPoint x: 302, endPoint y: 235, distance: 46.6
click at [302, 235] on span "no Portal Educacional e Idiomas" at bounding box center [269, 231] width 103 height 8
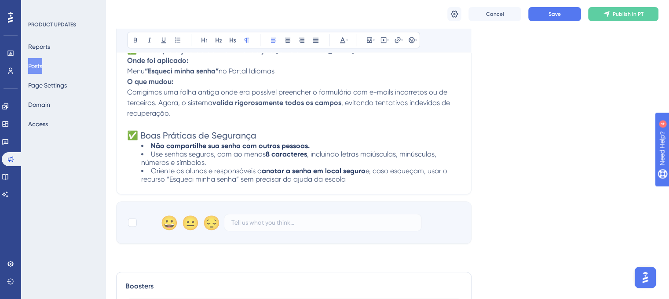
scroll to position [824, 0]
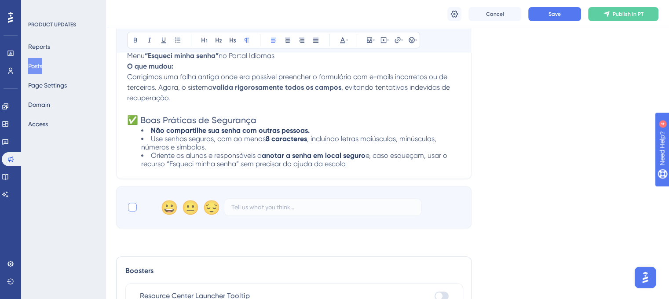
click at [132, 211] on div at bounding box center [132, 207] width 9 height 9
checkbox input "true"
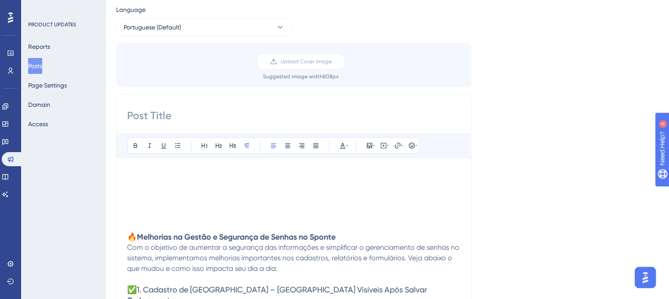
scroll to position [0, 0]
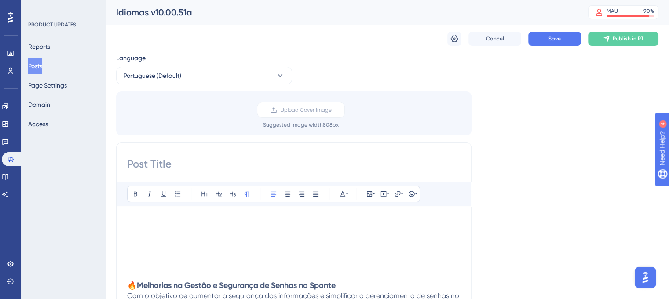
click at [237, 229] on p at bounding box center [293, 232] width 333 height 11
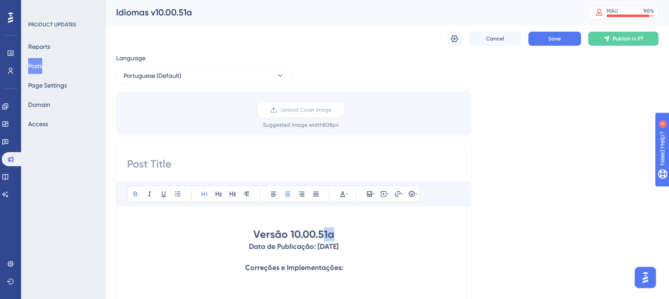
drag, startPoint x: 324, startPoint y: 233, endPoint x: 344, endPoint y: 233, distance: 19.8
click at [344, 233] on h1 "Versão 10.00.51a" at bounding box center [293, 234] width 333 height 14
click at [189, 15] on div "Idiomas v10.00.51a" at bounding box center [341, 12] width 450 height 12
drag, startPoint x: 182, startPoint y: 17, endPoint x: 207, endPoint y: 18, distance: 25.5
click at [183, 17] on div "Idiomas v10.00.51a" at bounding box center [341, 12] width 450 height 12
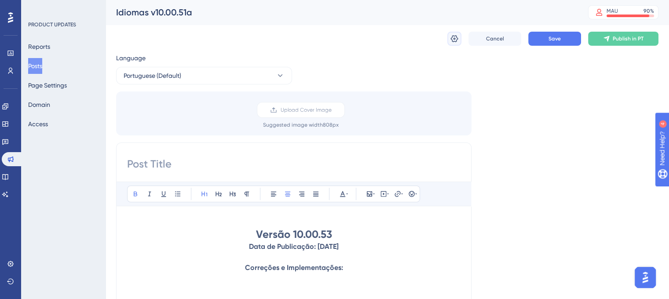
click at [455, 43] on icon at bounding box center [454, 38] width 9 height 9
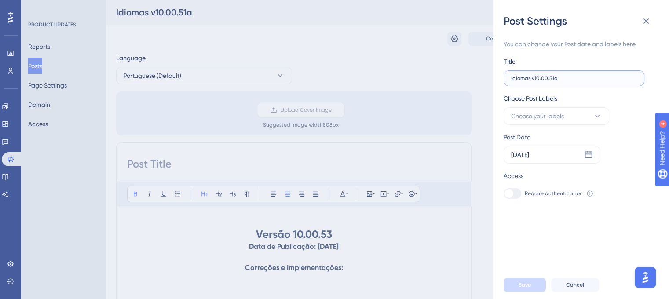
drag, startPoint x: 551, startPoint y: 78, endPoint x: 557, endPoint y: 78, distance: 6.2
click at [557, 78] on input "Idiomas v10.00.51a" at bounding box center [574, 78] width 126 height 6
type input "Idiomas v10.00.53"
click at [292, 151] on div "Post Settings You can change your Post date and labels here. Title Idiomas v10.…" at bounding box center [334, 149] width 669 height 299
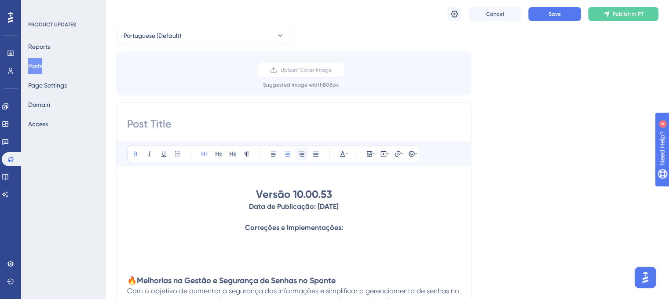
scroll to position [44, 0]
click at [316, 207] on strong "Data de Publicação: [DATE]" at bounding box center [294, 206] width 90 height 8
click at [407, 215] on p at bounding box center [293, 216] width 333 height 11
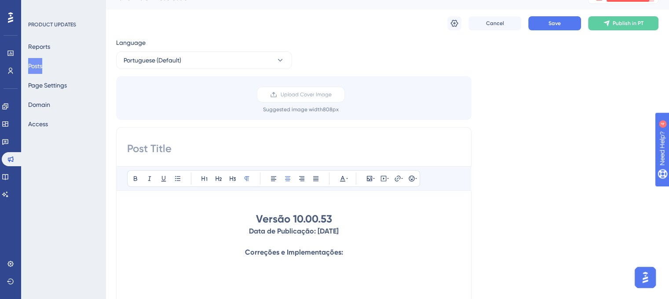
scroll to position [0, 0]
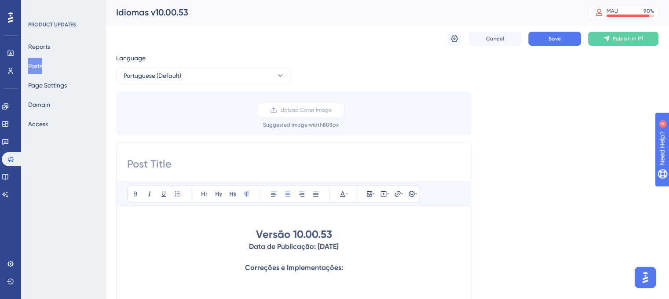
click at [447, 35] on div "Cancel Save Publish in PT" at bounding box center [387, 39] width 542 height 28
click at [454, 40] on icon at bounding box center [454, 38] width 7 height 7
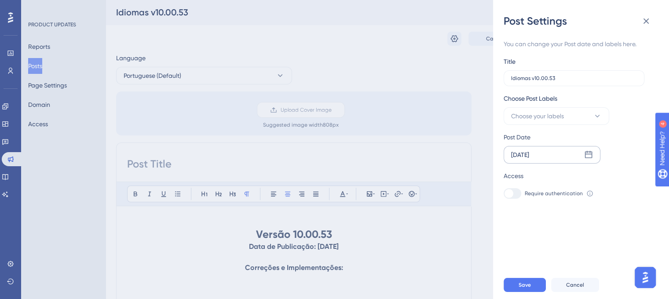
click at [591, 160] on div "[DATE]" at bounding box center [551, 155] width 97 height 18
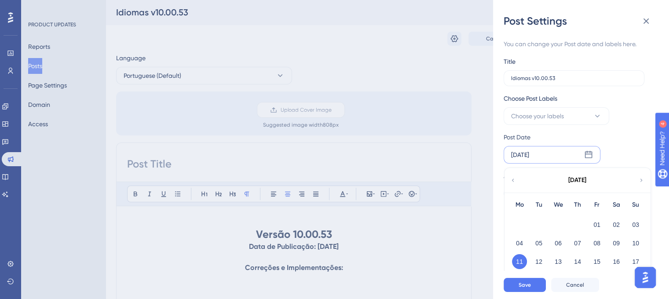
click at [510, 183] on icon at bounding box center [512, 180] width 6 height 8
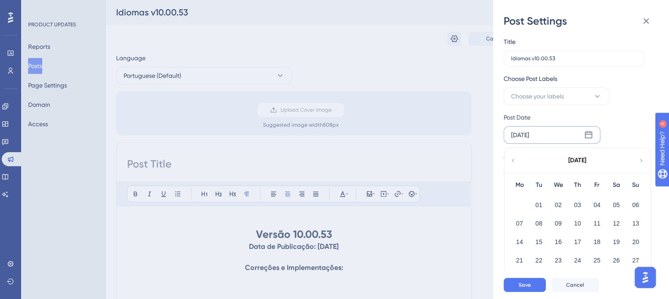
scroll to position [36, 0]
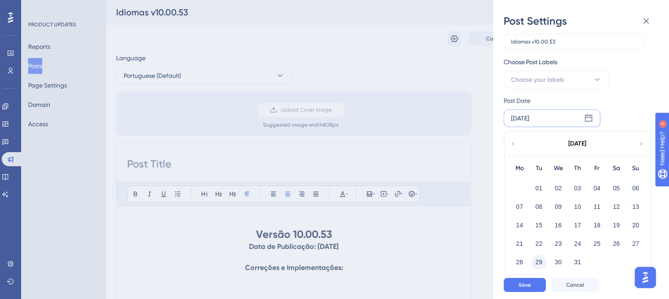
click at [536, 263] on button "29" at bounding box center [538, 262] width 15 height 15
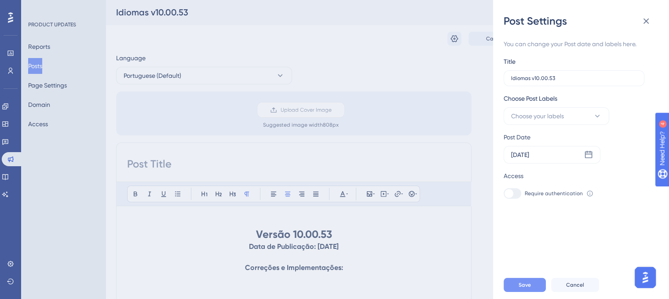
click at [522, 288] on span "Save" at bounding box center [524, 284] width 12 height 7
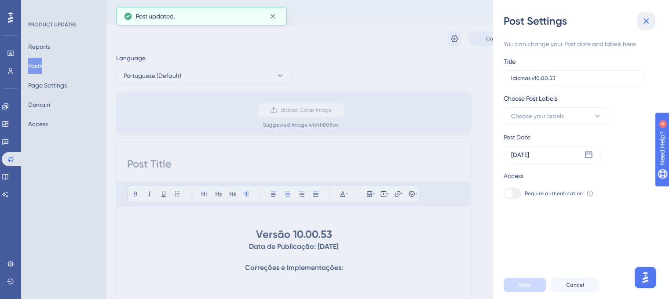
click at [644, 19] on icon at bounding box center [645, 21] width 11 height 11
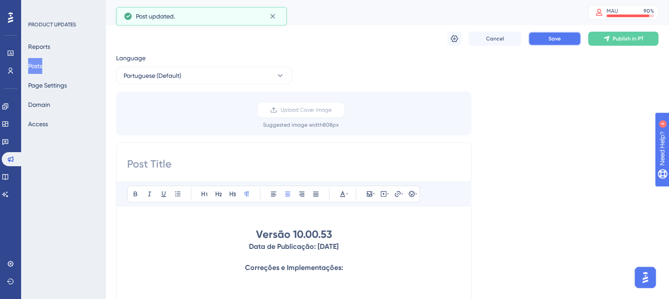
click at [556, 38] on span "Save" at bounding box center [554, 38] width 12 height 7
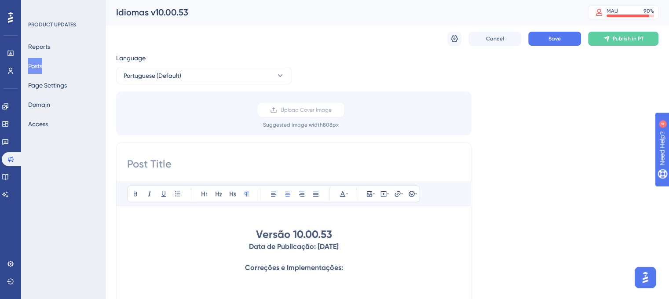
click at [170, 11] on div "Idiomas v10.00.53" at bounding box center [341, 12] width 450 height 12
copy div "Idiomas v10.00.53"
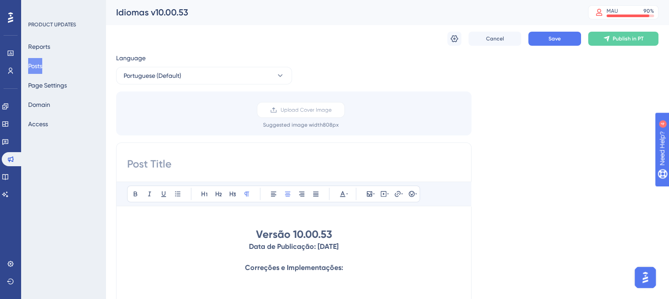
click at [167, 167] on input at bounding box center [293, 164] width 333 height 14
paste input "Idiomas v10.00.53"
type input "Idiomas v10.00.53"
drag, startPoint x: 517, startPoint y: 135, endPoint x: 531, endPoint y: 109, distance: 29.5
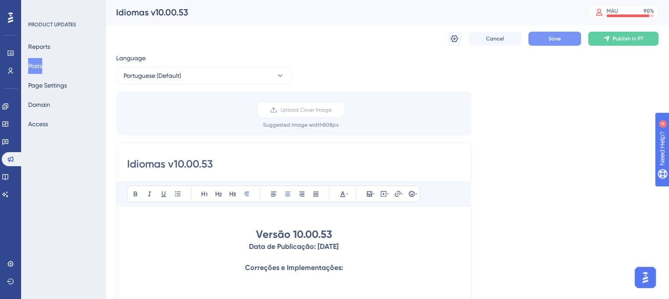
click at [549, 38] on span "Save" at bounding box center [554, 38] width 12 height 7
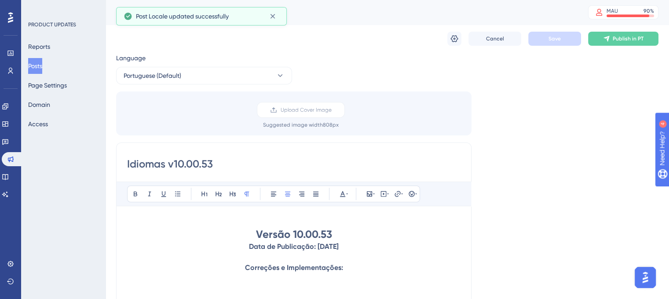
click at [42, 67] on button "Posts" at bounding box center [35, 66] width 14 height 16
